Goal: Task Accomplishment & Management: Manage account settings

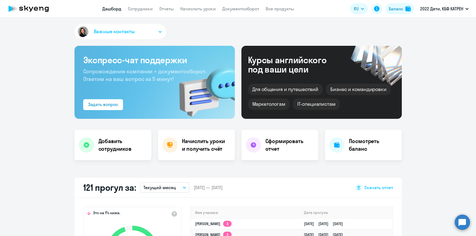
select select "30"
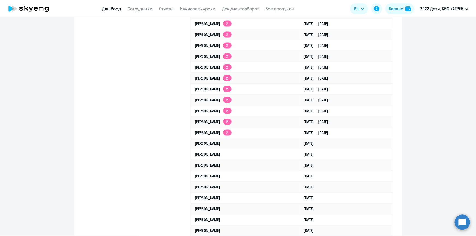
drag, startPoint x: 467, startPoint y: 223, endPoint x: 439, endPoint y: 214, distance: 29.3
click at [467, 223] on circle at bounding box center [462, 222] width 15 height 15
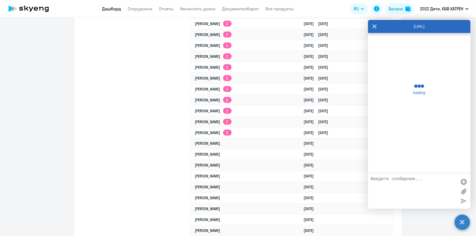
scroll to position [141, 0]
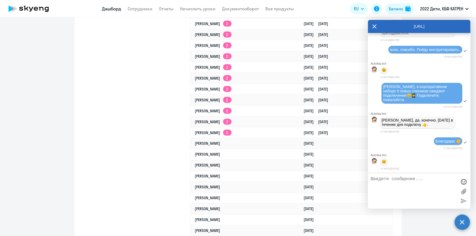
click at [415, 182] on textarea at bounding box center [414, 191] width 86 height 29
paste textarea "Преподаватель [PERSON_NAME] берёт перерыв c 30.09. Оформили [PERSON_NAME] отпус…"
click at [372, 178] on textarea "Преподаватель [PERSON_NAME] берёт перерыв c 30.09. Оформили [PERSON_NAME] отпус…" at bounding box center [414, 191] width 86 height 29
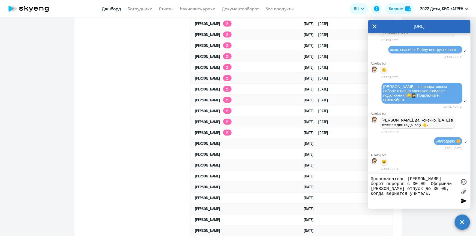
click at [371, 178] on textarea "Преподаватель [PERSON_NAME] берёт перерыв c 30.09. Оформили [PERSON_NAME] отпус…" at bounding box center [414, 191] width 86 height 29
paste textarea "42765685"
paste textarea "рибова Вероника"
click at [435, 180] on textarea "42765685 [PERSON_NAME] [PERSON_NAME] берёт перерыв c 30.09. Оформили [PERSON_NA…" at bounding box center [414, 191] width 86 height 29
click at [372, 185] on textarea "42765685 [PERSON_NAME]. Преподаватель [PERSON_NAME] берёт перерыв c 30.09. Офор…" at bounding box center [414, 191] width 86 height 29
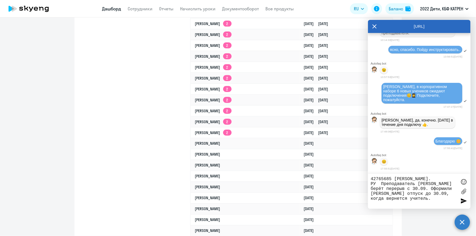
paste textarea "не [DATE] от Skysmart прислали сообщение"
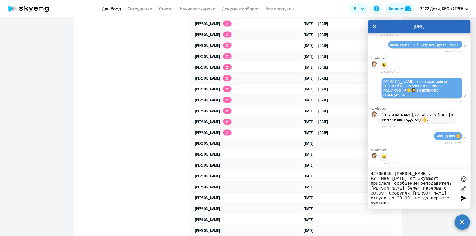
drag, startPoint x: 381, startPoint y: 179, endPoint x: 392, endPoint y: 180, distance: 10.9
click at [392, 180] on textarea "42765685 [PERSON_NAME]. РУ Мне [DATE] от Skysmart прислали сообщениеПреподавате…" at bounding box center [414, 189] width 86 height 35
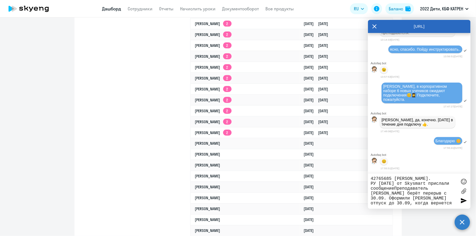
click at [394, 188] on textarea "42765685 [PERSON_NAME]. РУ [DATE] от Skysmart прислали сообщениеПреподаватель […" at bounding box center [414, 191] width 86 height 30
click at [400, 190] on textarea "42765685 [PERSON_NAME]. РУ [DATE] от Skysmart прислали сообщение: Преподаватель…" at bounding box center [414, 191] width 86 height 30
click at [448, 205] on textarea "42765685 [PERSON_NAME]. РУ [DATE] от Skysmart прислали сообщение: "Преподавател…" at bounding box center [414, 191] width 86 height 30
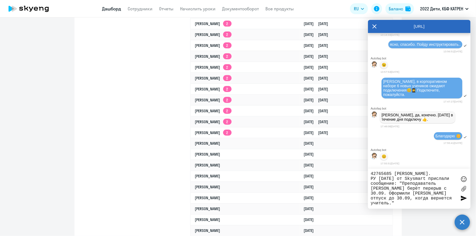
type textarea "42765685 [PERSON_NAME]. РУ [DATE] от Skysmart прислали сообщение: "Преподавател…"
click at [220, 144] on link "[PERSON_NAME]" at bounding box center [207, 143] width 25 height 5
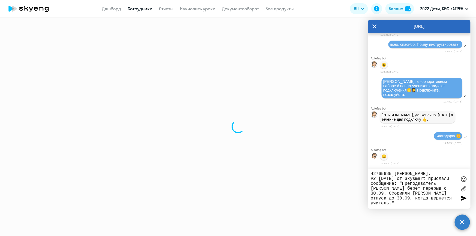
select select "math"
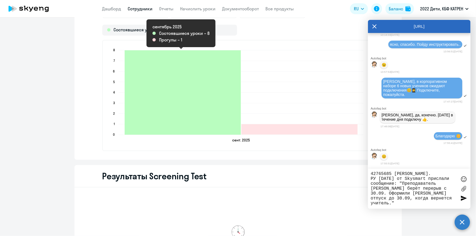
scroll to position [446, 0]
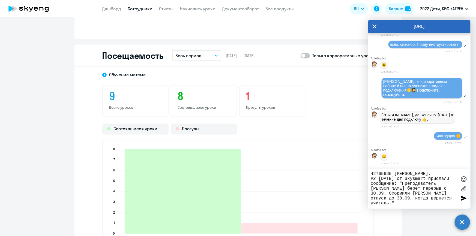
click at [408, 199] on textarea "42765685 [PERSON_NAME]. РУ [DATE] от Skysmart прислали сообщение: "Преподавател…" at bounding box center [414, 189] width 86 height 35
click at [407, 200] on textarea "42765685 [PERSON_NAME]. РУ [DATE] от Skysmart прислали сообщение: "Преподавател…" at bounding box center [414, 189] width 86 height 35
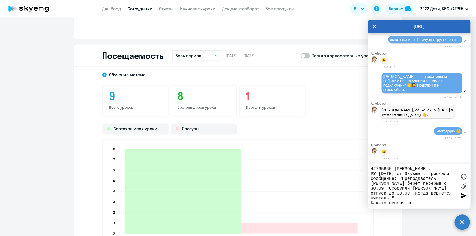
scroll to position [0, 0]
click at [371, 169] on textarea "42765685 [PERSON_NAME]. РУ [DATE] от Skysmart прислали сообщение: "Преподавател…" at bounding box center [414, 187] width 86 height 40
click at [416, 199] on textarea "[PERSON_NAME], 42765685 [PERSON_NAME]. РУ [DATE] от Skysmart прислали сообщение…" at bounding box center [414, 187] width 86 height 40
drag, startPoint x: 416, startPoint y: 199, endPoint x: 371, endPoint y: 199, distance: 45.0
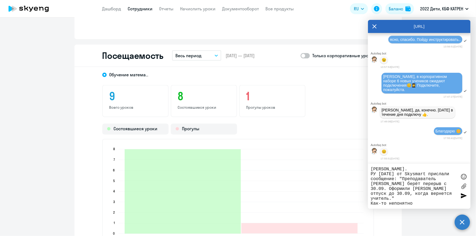
click at [371, 199] on textarea "[PERSON_NAME], 42765685 [PERSON_NAME]. РУ [DATE] от Skysmart прислали сообщение…" at bounding box center [414, 187] width 86 height 40
click at [420, 197] on textarea "[PERSON_NAME], 42765685 [PERSON_NAME]. РУ [DATE] от Skysmart прислали сообщение…" at bounding box center [414, 187] width 86 height 40
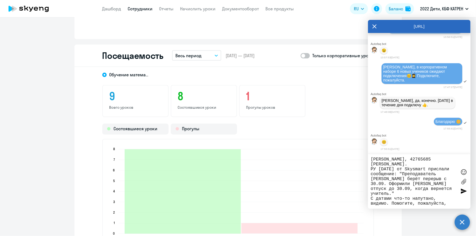
scroll to position [10, 0]
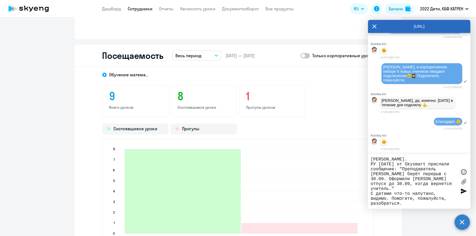
click at [387, 193] on textarea "[PERSON_NAME], 42765685 [PERSON_NAME]. РУ [DATE] от Skysmart прислали сообщение…" at bounding box center [414, 181] width 86 height 49
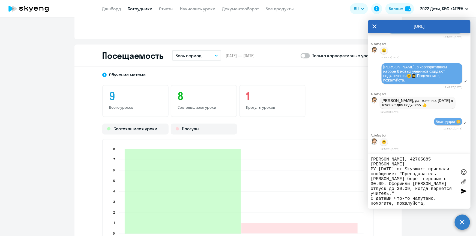
type textarea "[PERSON_NAME], 42765685 [PERSON_NAME]. РУ [DATE] от Skysmart прислали сообщение…"
click at [463, 191] on div at bounding box center [463, 191] width 8 height 8
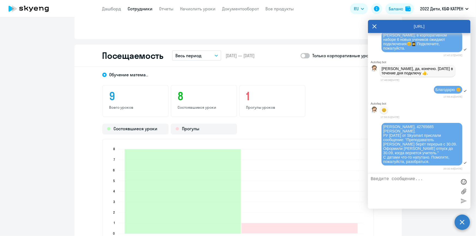
scroll to position [21522, 0]
click at [114, 8] on link "Дашборд" at bounding box center [111, 8] width 19 height 5
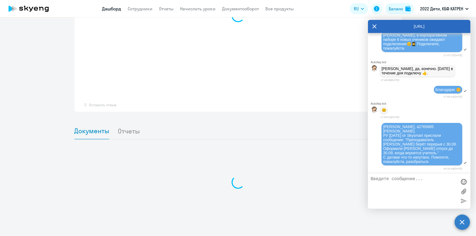
scroll to position [401, 0]
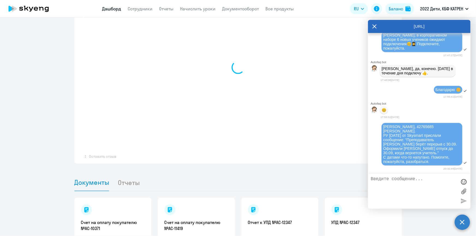
click at [375, 25] on icon at bounding box center [374, 26] width 4 height 13
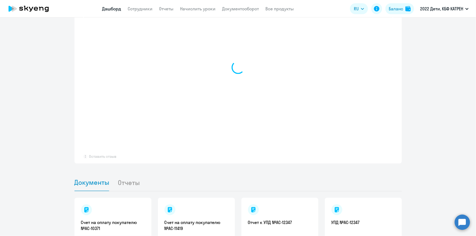
select select "30"
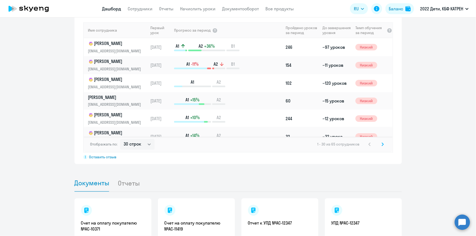
scroll to position [402, 0]
click at [461, 218] on circle at bounding box center [462, 222] width 15 height 15
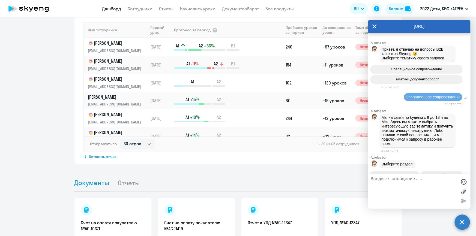
scroll to position [21520, 0]
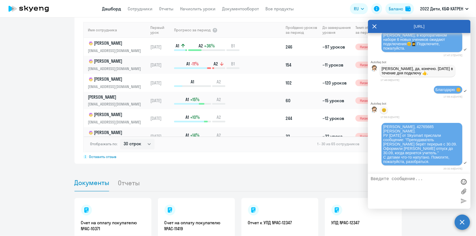
click at [405, 180] on textarea at bounding box center [414, 191] width 86 height 29
type textarea "[PERSON_NAME]"
click at [371, 178] on textarea "Получается, [DATE] к уроку не говится" at bounding box center [414, 191] width 86 height 29
click at [384, 185] on textarea "И, получается, [DATE] к уроку не говится" at bounding box center [414, 191] width 86 height 29
click at [406, 184] on textarea "И, получается, [DATE] к уроку не готовится" at bounding box center [414, 191] width 86 height 29
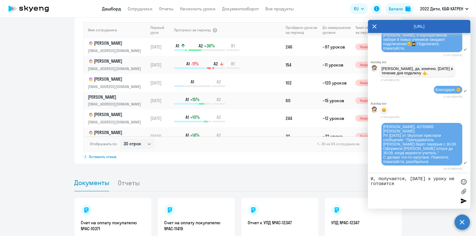
click at [411, 179] on textarea "И, получается, [DATE] к уроку не готовится" at bounding box center [414, 191] width 86 height 29
click at [410, 178] on textarea "И, получается, У [DATE] к уроку не готовится" at bounding box center [414, 191] width 86 height 29
drag, startPoint x: 414, startPoint y: 180, endPoint x: 417, endPoint y: 180, distance: 3.0
click at [417, 180] on textarea "И, получается, уечнику [DATE] к уроку не готовится" at bounding box center [414, 191] width 86 height 29
click at [429, 184] on textarea "И, получается, ученику [DATE] к уроку не готовится" at bounding box center [414, 191] width 86 height 29
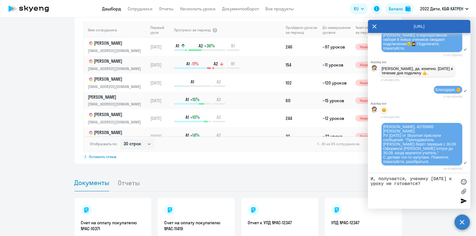
type textarea "И, получается, ученику [DATE] к уроку не готовится?"
drag, startPoint x: 464, startPoint y: 201, endPoint x: 461, endPoint y: 198, distance: 3.9
click at [464, 200] on div at bounding box center [463, 201] width 8 height 8
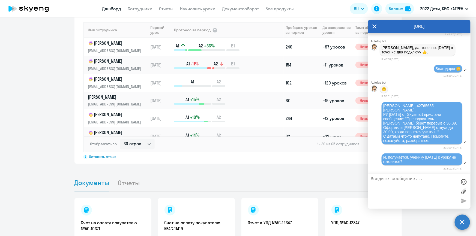
scroll to position [21543, 0]
click at [387, 177] on textarea at bounding box center [414, 191] width 86 height 29
click at [388, 180] on textarea at bounding box center [414, 191] width 86 height 29
click at [395, 184] on textarea at bounding box center [414, 191] width 86 height 29
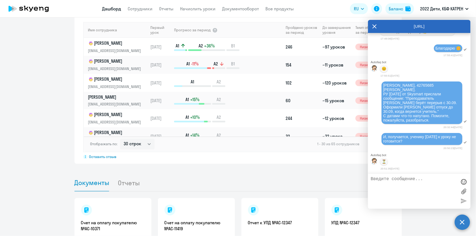
scroll to position [21565, 0]
drag, startPoint x: 114, startPoint y: 8, endPoint x: 119, endPoint y: 13, distance: 6.8
click at [114, 8] on link "Дашборд" at bounding box center [111, 8] width 19 height 5
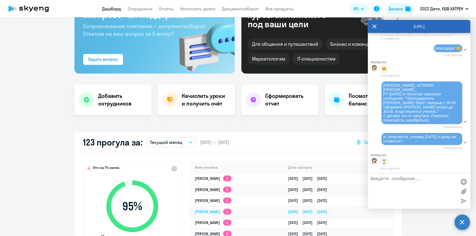
scroll to position [124, 0]
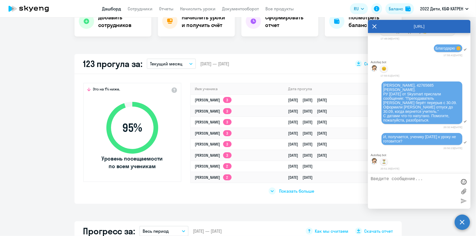
click at [301, 191] on span "Показать больше" at bounding box center [296, 191] width 35 height 6
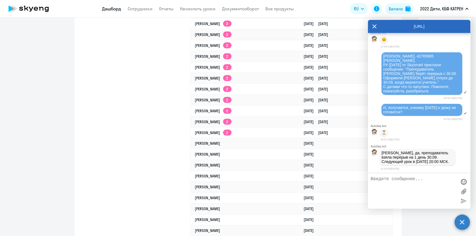
scroll to position [21595, 0]
drag, startPoint x: 405, startPoint y: 152, endPoint x: 434, endPoint y: 161, distance: 30.1
click at [434, 161] on p "[PERSON_NAME], да, преподаватель взяла перерыв на 1 день 30.09. Следующий урок …" at bounding box center [417, 157] width 72 height 13
copy p "реподаватель взяла перерыв на 1 день 30.09. Следующий урок в [DATE] 20:00 МСК."
click at [410, 189] on textarea at bounding box center [414, 191] width 86 height 29
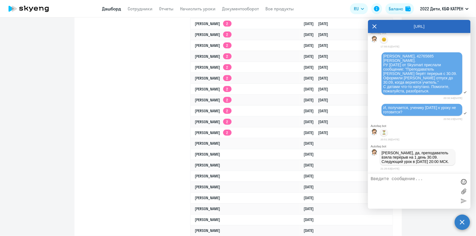
click at [409, 182] on textarea at bounding box center [414, 191] width 86 height 29
click at [461, 183] on div at bounding box center [463, 182] width 8 height 8
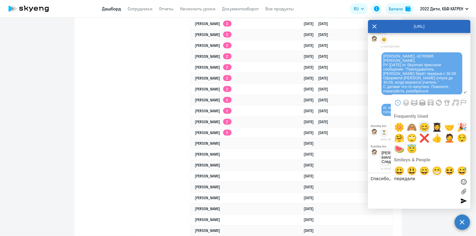
click at [422, 127] on span "😊" at bounding box center [424, 127] width 13 height 11
type textarea "Спасибо, передала😊"
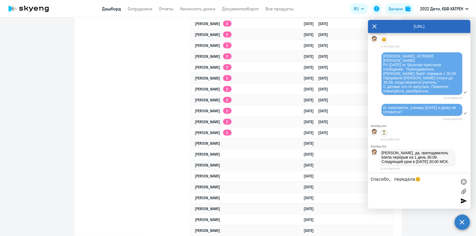
click at [464, 201] on div at bounding box center [463, 201] width 8 height 8
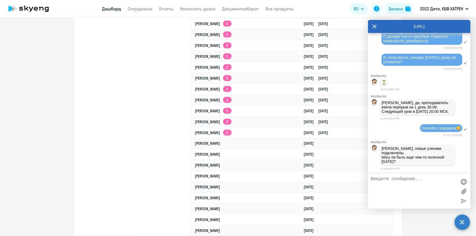
scroll to position [21642, 0]
click at [409, 179] on textarea at bounding box center [414, 191] width 86 height 29
click at [464, 182] on div at bounding box center [463, 182] width 8 height 8
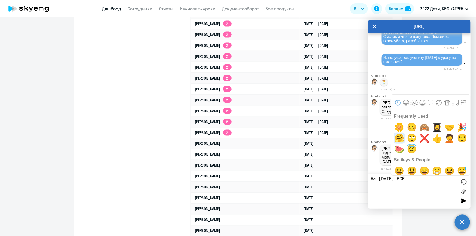
click at [398, 137] on span "🤗" at bounding box center [399, 138] width 13 height 11
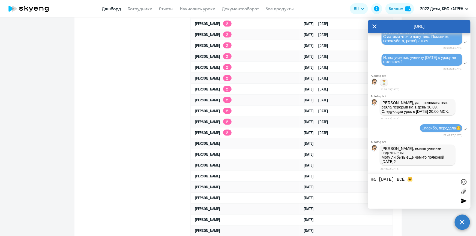
click at [419, 180] on textarea "На [DATE] ВСЁ 🤗" at bounding box center [414, 191] width 86 height 29
drag, startPoint x: 427, startPoint y: 185, endPoint x: 363, endPoint y: 190, distance: 64.8
click at [363, 190] on body "Дашборд Сотрудники Отчеты Начислить уроки Документооборот Все продукты Дашборд …" at bounding box center [238, 118] width 476 height 236
click at [462, 184] on div at bounding box center [463, 182] width 8 height 8
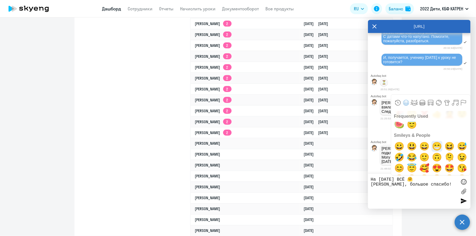
scroll to position [0, 0]
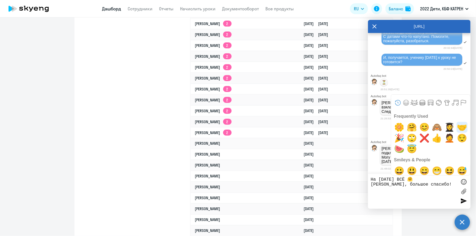
click at [460, 125] on span "🤝" at bounding box center [462, 127] width 13 height 11
type textarea "На [DATE] ВСЁ 🤗 [PERSON_NAME], большое спасибо!🤝"
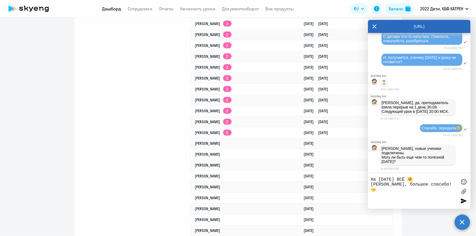
click at [462, 200] on div at bounding box center [463, 201] width 8 height 8
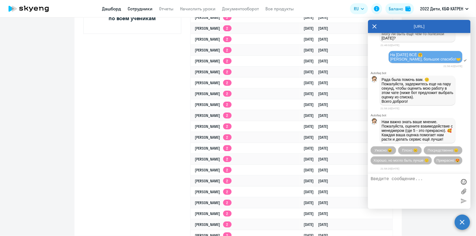
scroll to position [248, 0]
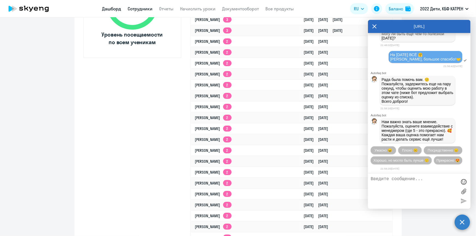
click at [147, 10] on link "Сотрудники" at bounding box center [140, 8] width 25 height 5
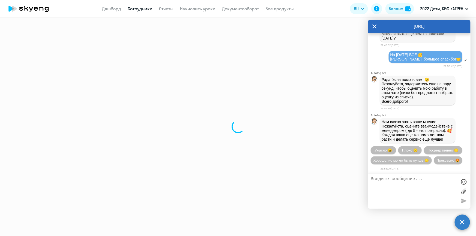
select select "30"
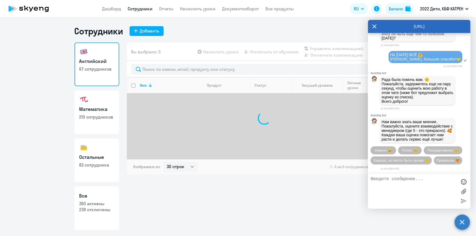
drag, startPoint x: 92, startPoint y: 213, endPoint x: 95, endPoint y: 210, distance: 3.5
click at [93, 213] on link "Все 350 активны 239 отключены" at bounding box center [96, 209] width 45 height 44
select select "30"
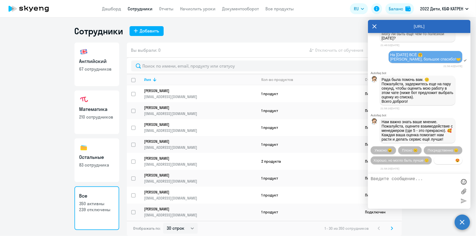
click at [437, 161] on span "Прекрасно 😍" at bounding box center [448, 160] width 23 height 4
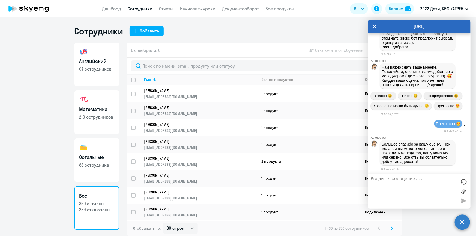
scroll to position [21846, 0]
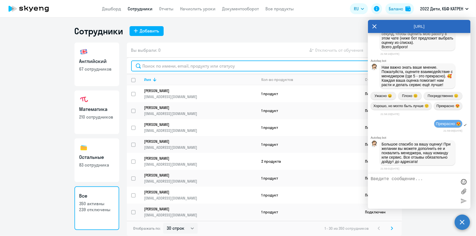
click at [165, 67] on input "text" at bounding box center [264, 66] width 266 height 11
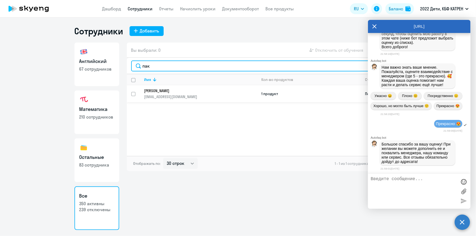
type input "пак"
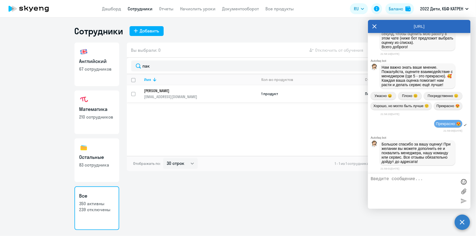
click at [133, 94] on input "select row 42369902" at bounding box center [136, 97] width 11 height 11
checkbox input "true"
click at [333, 50] on span "Отключить от обучения" at bounding box center [339, 50] width 48 height 7
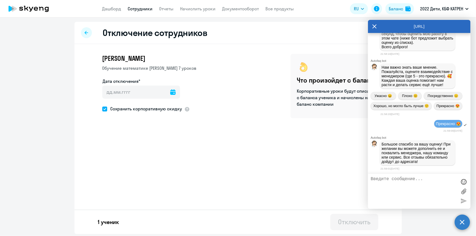
click at [170, 93] on icon at bounding box center [172, 91] width 5 height 5
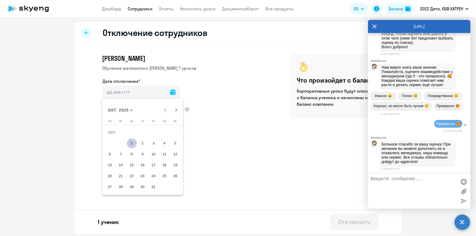
click at [131, 143] on span "1" at bounding box center [132, 144] width 10 height 10
type input "[DATE]"
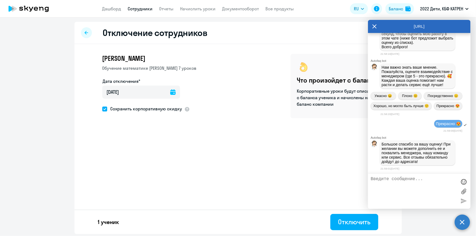
click at [104, 108] on span at bounding box center [104, 109] width 5 height 5
click at [102, 109] on input "Сохранить корпоративную скидку" at bounding box center [102, 109] width 0 height 0
checkbox input "false"
click at [353, 222] on div "Отключить" at bounding box center [354, 222] width 32 height 9
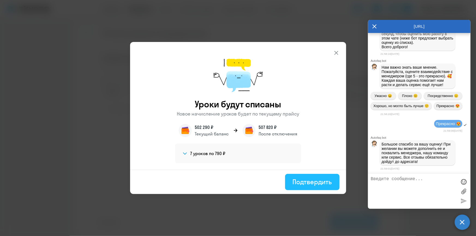
click at [314, 181] on div "Подтвердить" at bounding box center [312, 182] width 39 height 9
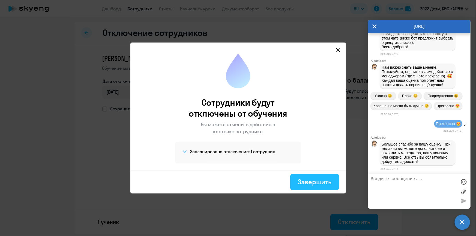
click at [309, 183] on div "Завершить" at bounding box center [315, 182] width 34 height 9
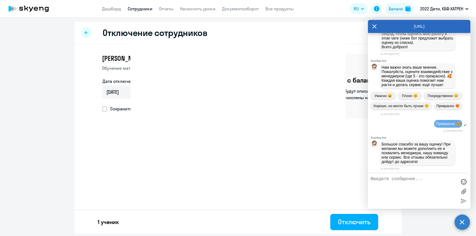
select select "30"
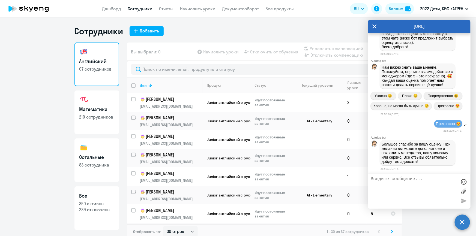
click at [96, 204] on p "350 активны" at bounding box center [96, 204] width 35 height 6
select select "30"
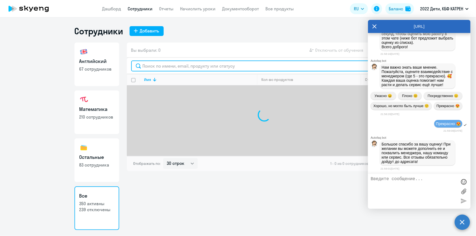
click at [163, 67] on input "text" at bounding box center [264, 66] width 266 height 11
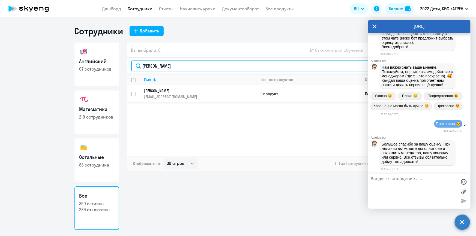
type input "[PERSON_NAME]"
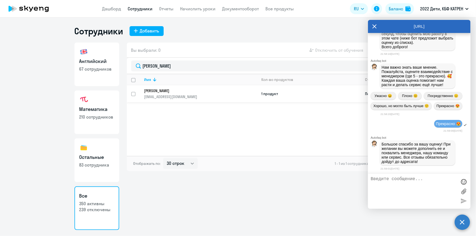
click at [158, 90] on p "[PERSON_NAME]" at bounding box center [196, 90] width 105 height 5
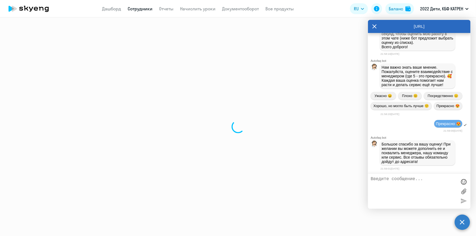
select select "others"
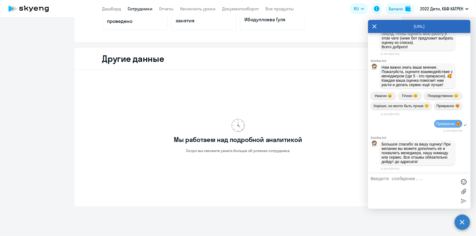
scroll to position [145, 0]
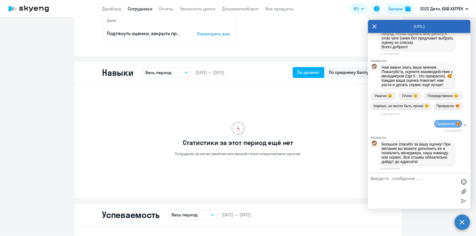
drag, startPoint x: 376, startPoint y: 25, endPoint x: 281, endPoint y: 111, distance: 128.4
click at [376, 25] on icon at bounding box center [374, 27] width 4 height 4
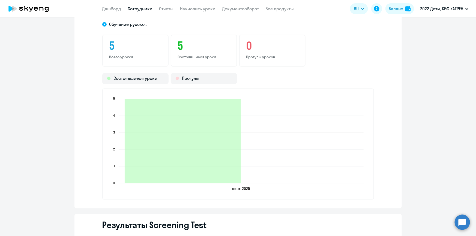
scroll to position [516, 0]
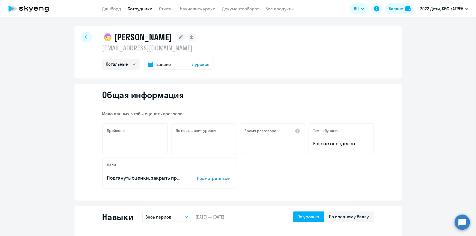
select select "30"
